Goal: Navigation & Orientation: Find specific page/section

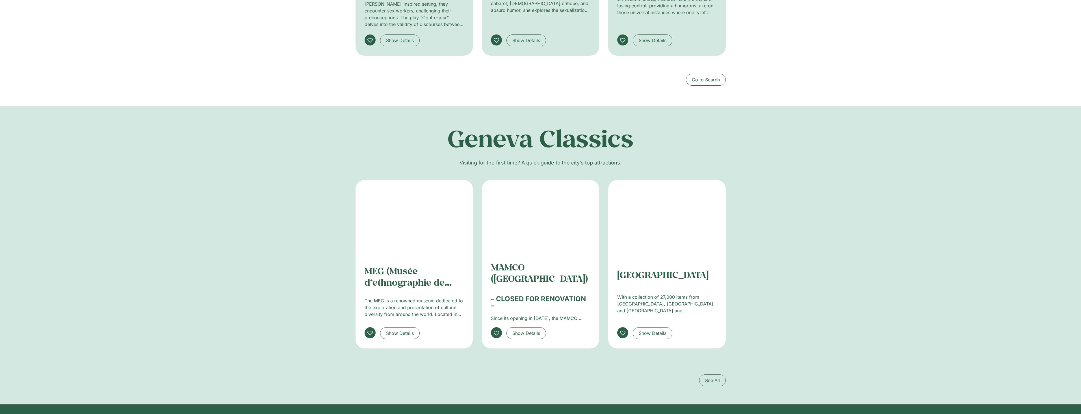
scroll to position [735, 0]
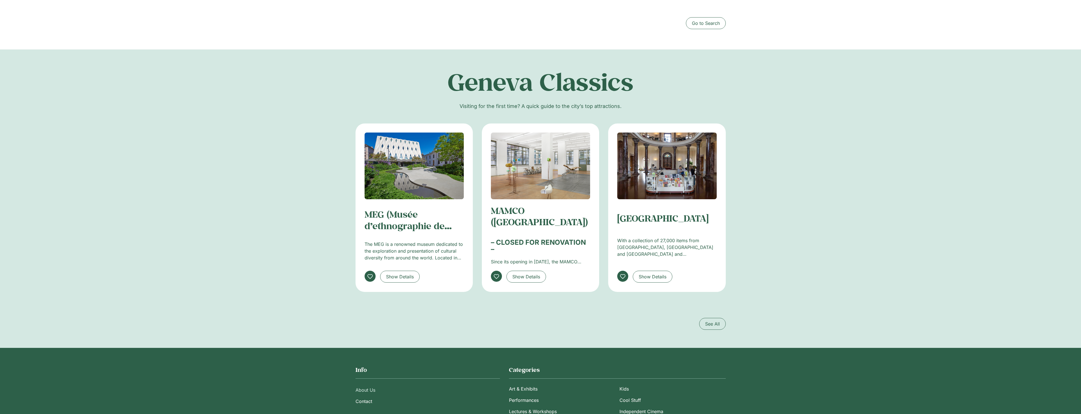
click at [361, 384] on link "About Us" at bounding box center [427, 389] width 144 height 11
click at [717, 320] on span "See All" at bounding box center [712, 323] width 15 height 7
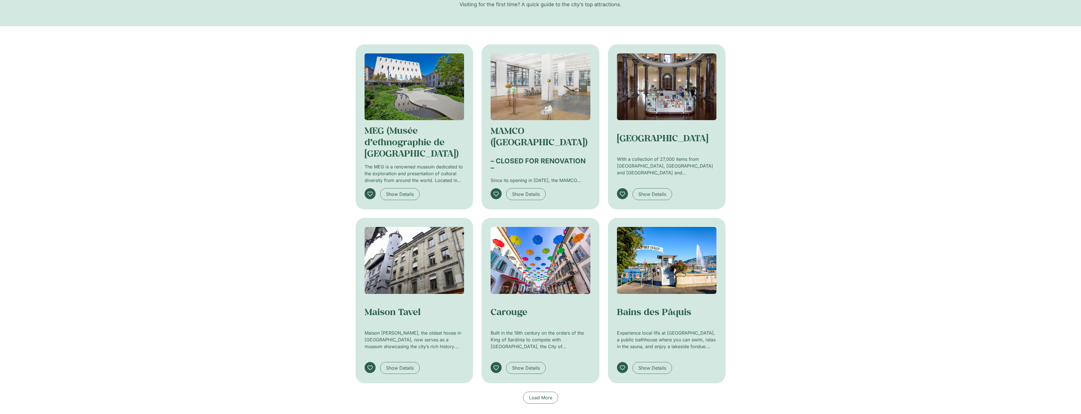
scroll to position [141, 0]
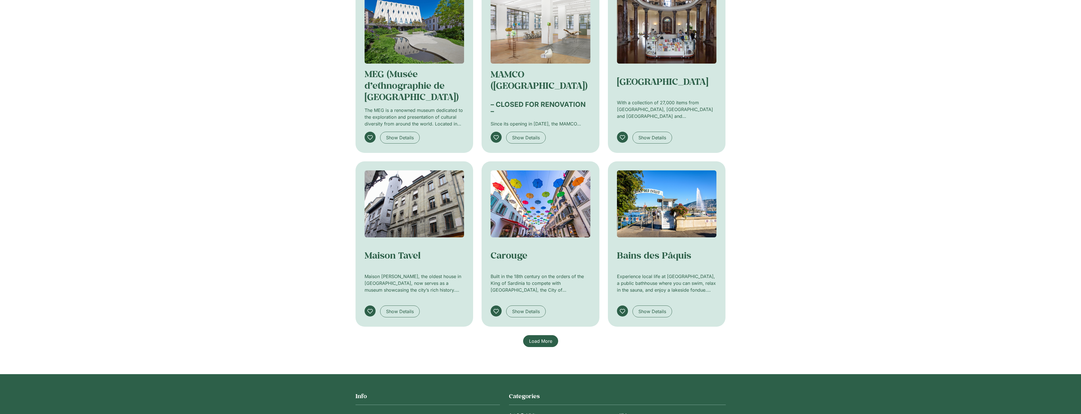
click at [545, 342] on span "Load More" at bounding box center [540, 341] width 23 height 7
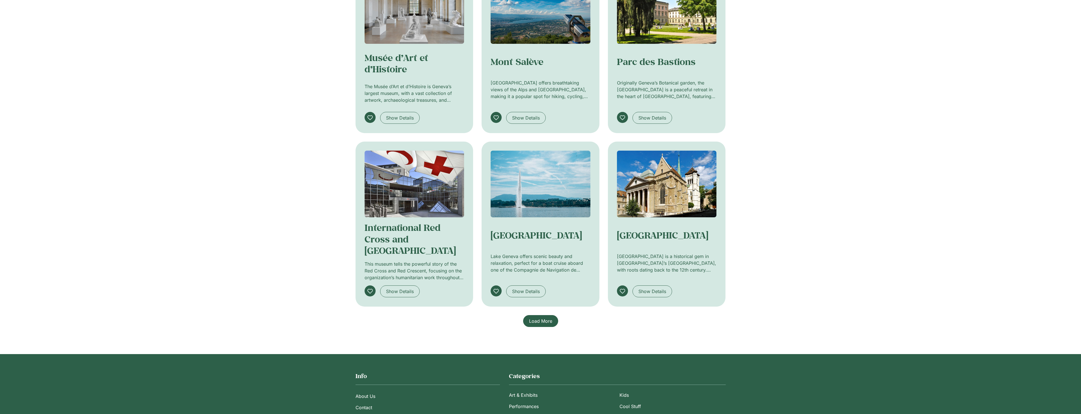
scroll to position [537, 0]
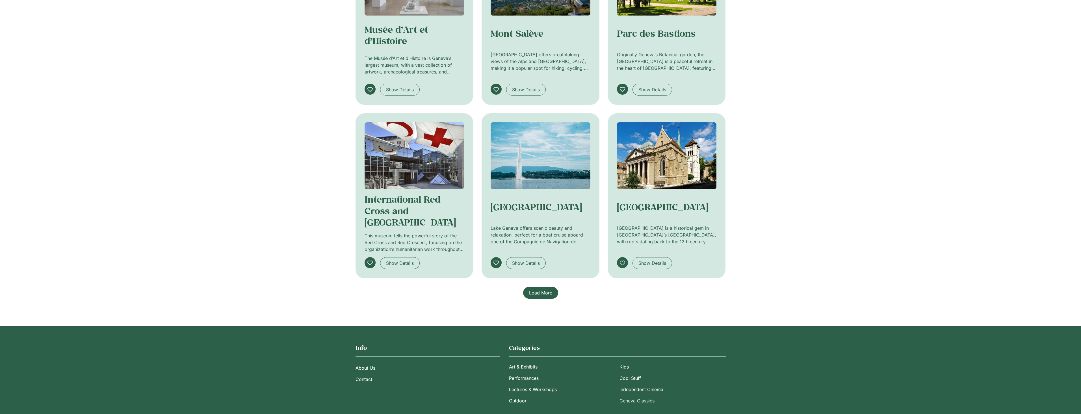
click at [546, 295] on span "Load More" at bounding box center [540, 292] width 23 height 7
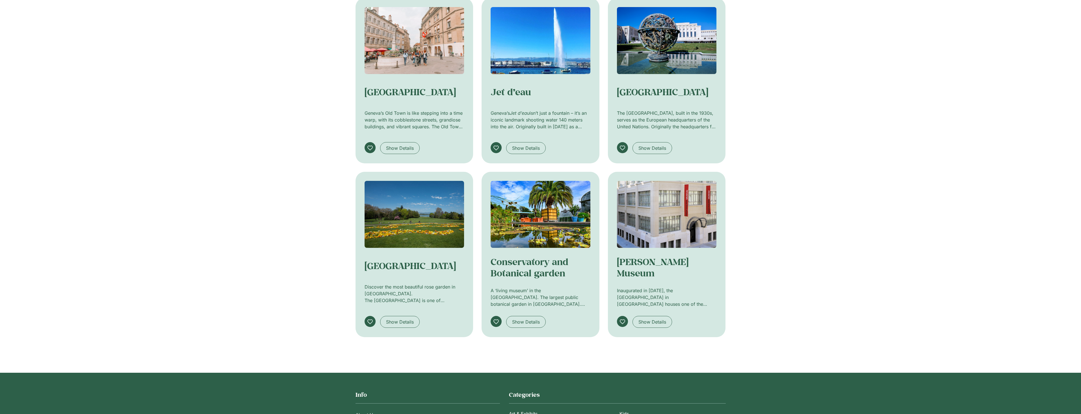
scroll to position [713, 0]
